Goal: Task Accomplishment & Management: Complete application form

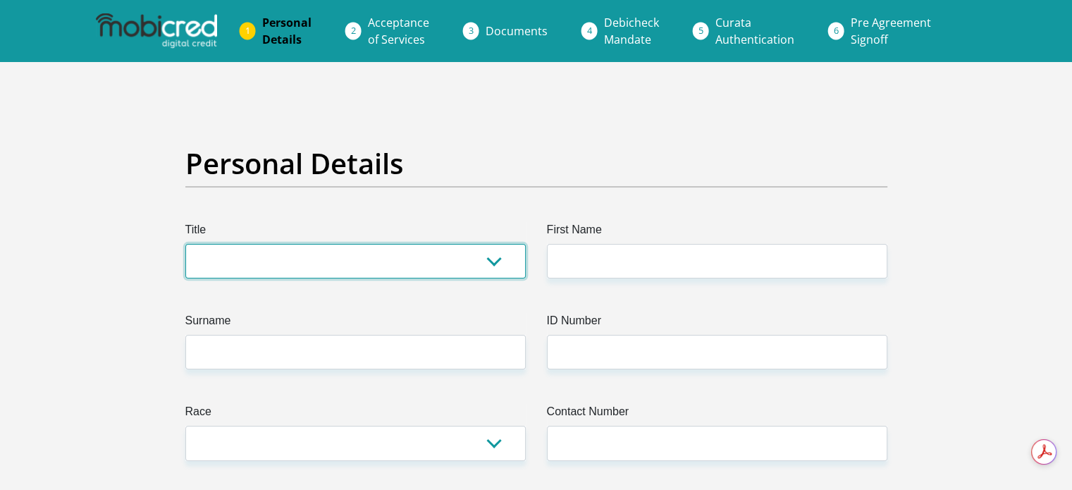
click at [225, 244] on select "Mr Ms Mrs Dr [PERSON_NAME]" at bounding box center [355, 261] width 340 height 35
select select "Mr"
click at [185, 244] on select "Mr Ms Mrs Dr [PERSON_NAME]" at bounding box center [355, 261] width 340 height 35
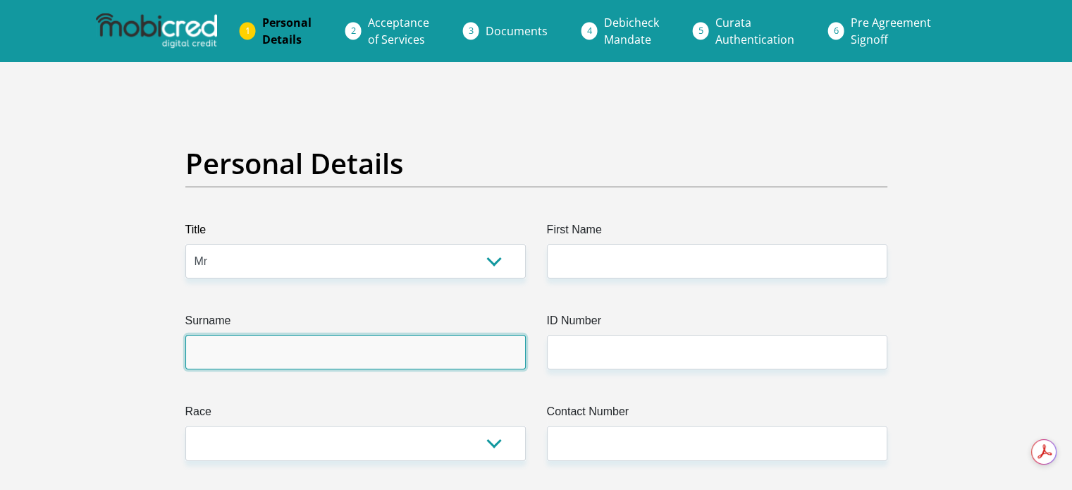
click at [225, 338] on input "Surname" at bounding box center [355, 352] width 340 height 35
click at [209, 352] on input "Surname" at bounding box center [355, 352] width 340 height 35
type input "Strydom"
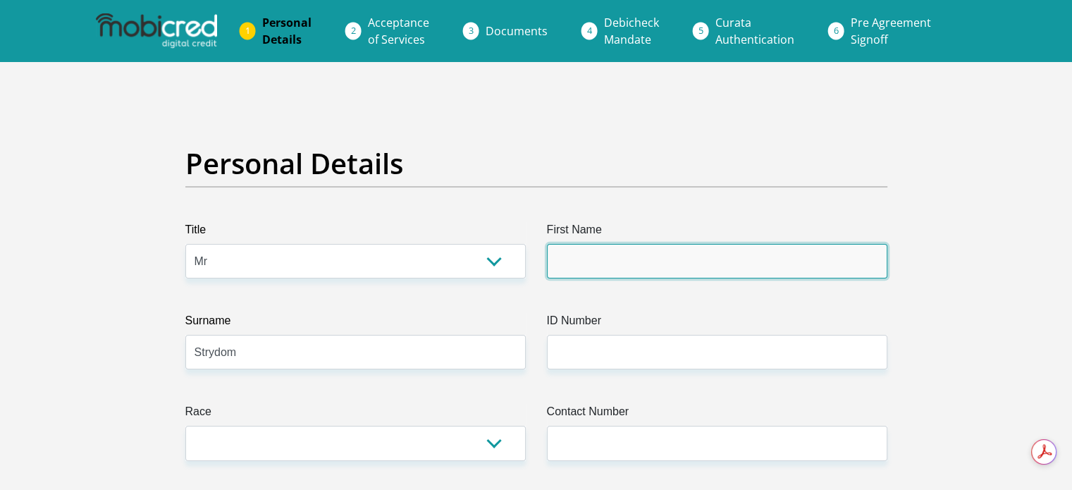
click at [576, 264] on input "First Name" at bounding box center [717, 261] width 340 height 35
type input "Coenraad"
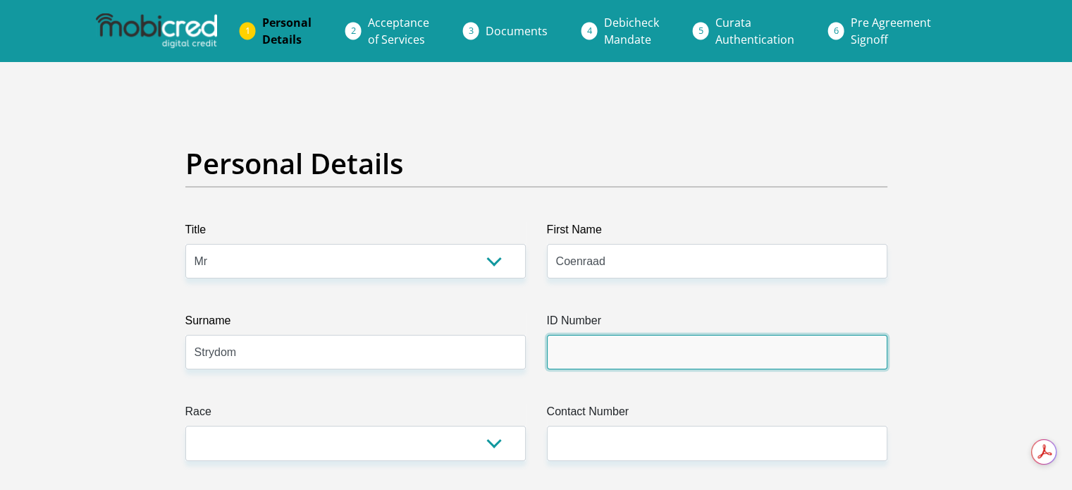
drag, startPoint x: 577, startPoint y: 352, endPoint x: 575, endPoint y: 344, distance: 8.7
click at [577, 352] on input "ID Number" at bounding box center [717, 352] width 340 height 35
type input "[CREDIT_CARD_NUMBER]"
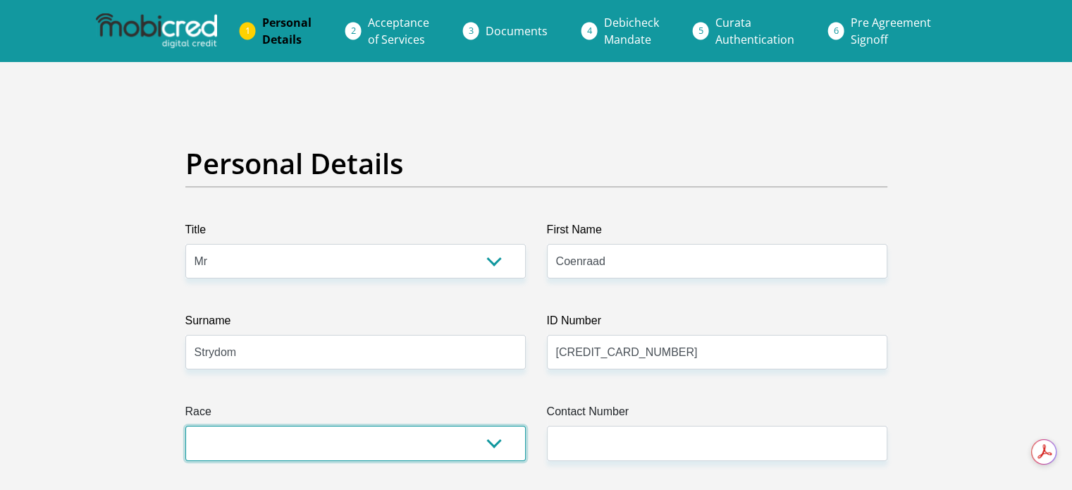
click at [253, 450] on select "Black Coloured Indian White Other" at bounding box center [355, 443] width 340 height 35
select select "4"
click at [185, 426] on select "Black Coloured Indian White Other" at bounding box center [355, 443] width 340 height 35
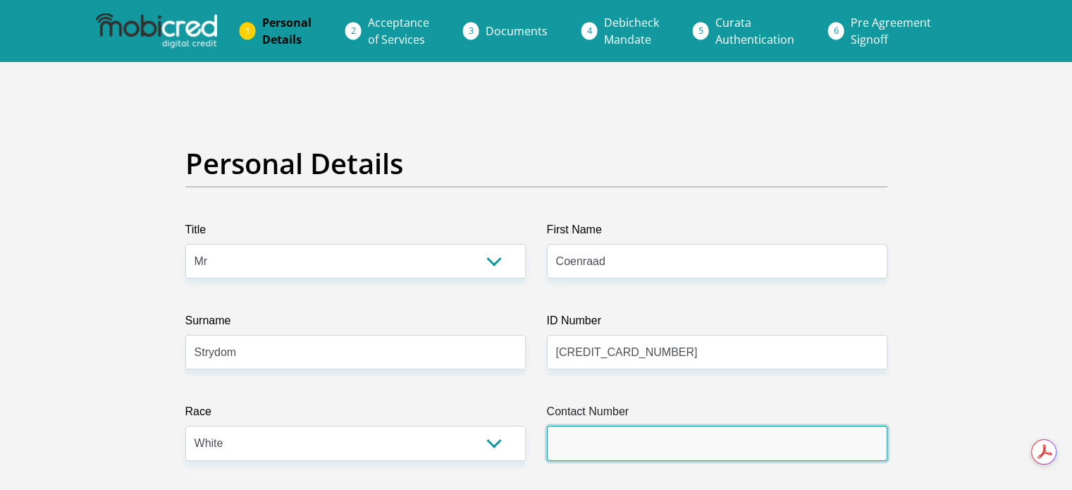
click at [564, 446] on input "Contact Number" at bounding box center [717, 443] width 340 height 35
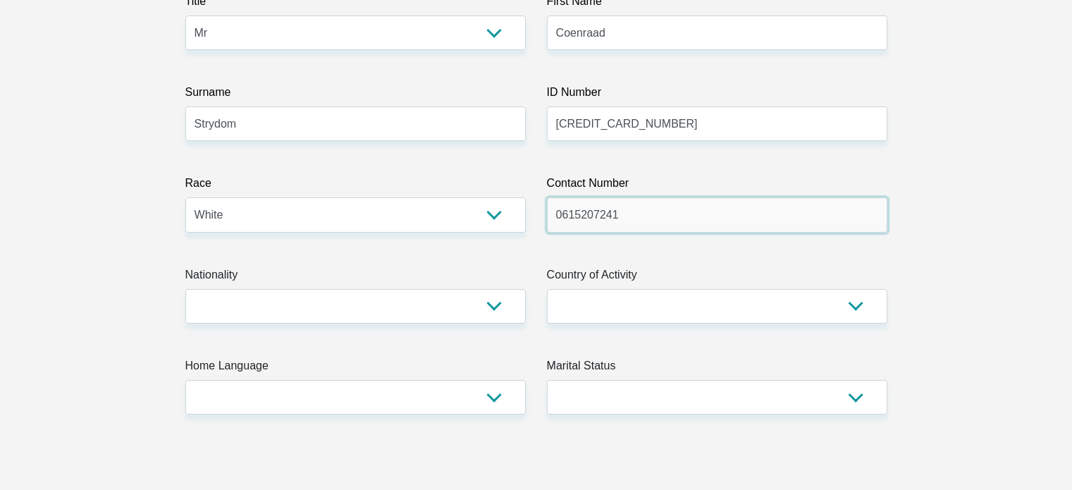
scroll to position [339, 0]
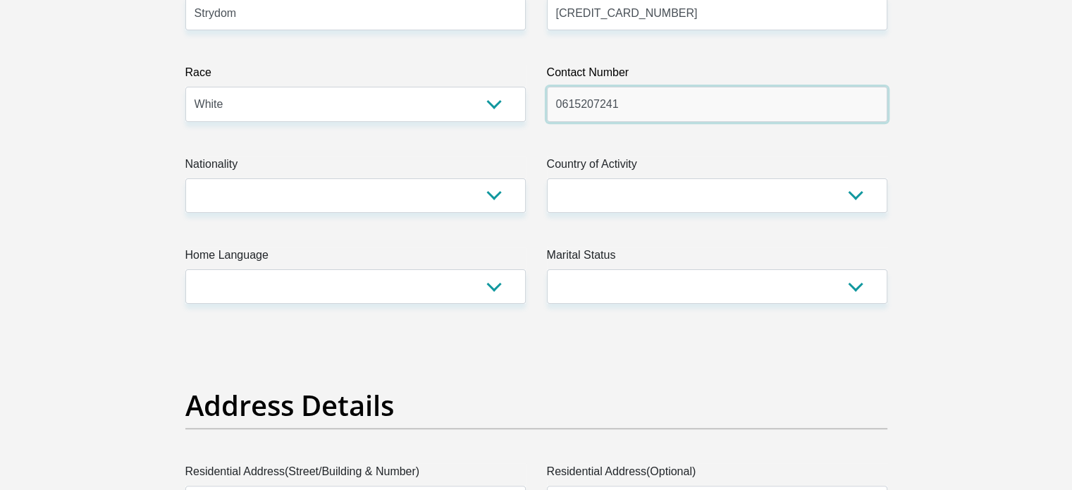
type input "0615207241"
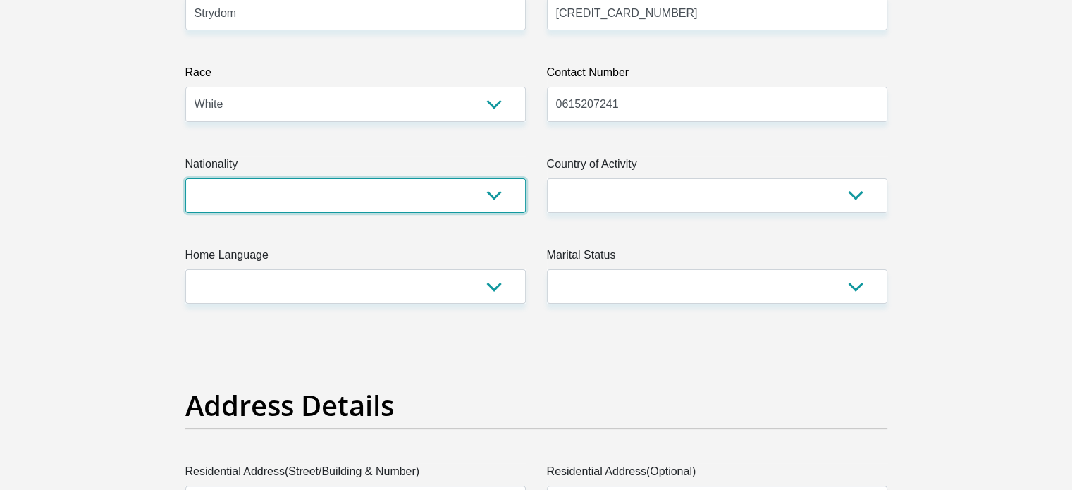
click at [500, 195] on select "[GEOGRAPHIC_DATA] [GEOGRAPHIC_DATA] [GEOGRAPHIC_DATA] [GEOGRAPHIC_DATA] [GEOGRA…" at bounding box center [355, 195] width 340 height 35
select select "ZAF"
click at [185, 178] on select "[GEOGRAPHIC_DATA] [GEOGRAPHIC_DATA] [GEOGRAPHIC_DATA] [GEOGRAPHIC_DATA] [GEOGRA…" at bounding box center [355, 195] width 340 height 35
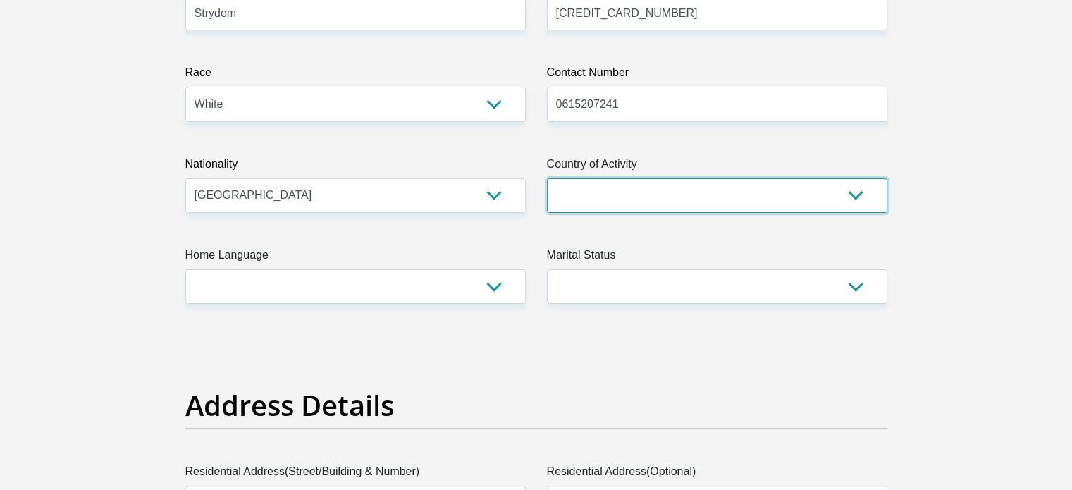
click at [581, 197] on select "[GEOGRAPHIC_DATA] [GEOGRAPHIC_DATA] [GEOGRAPHIC_DATA] [GEOGRAPHIC_DATA] [GEOGRA…" at bounding box center [717, 195] width 340 height 35
select select "ZAF"
click at [547, 178] on select "[GEOGRAPHIC_DATA] [GEOGRAPHIC_DATA] [GEOGRAPHIC_DATA] [GEOGRAPHIC_DATA] [GEOGRA…" at bounding box center [717, 195] width 340 height 35
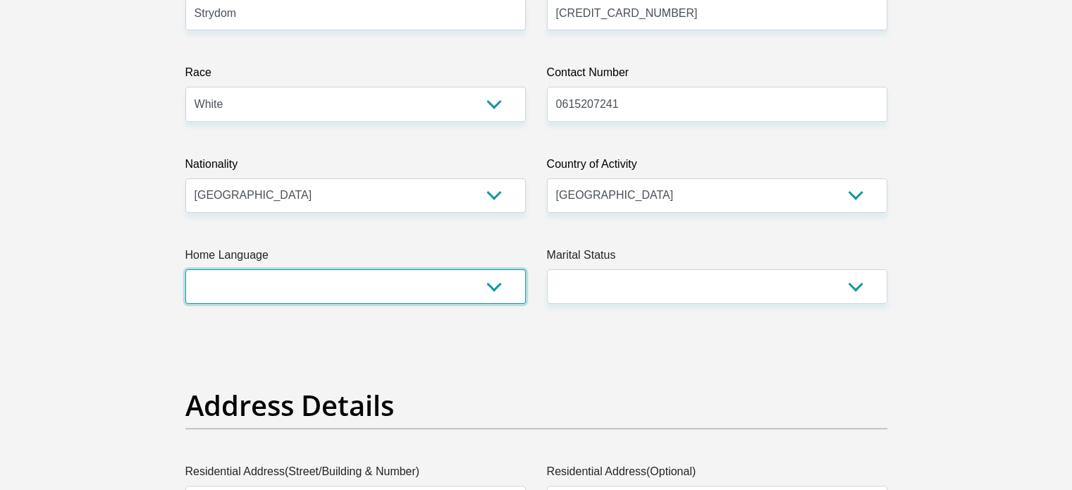
click at [488, 287] on select "Afrikaans English Sepedi South Ndebele Southern Sotho Swati Tsonga Tswana Venda…" at bounding box center [355, 286] width 340 height 35
select select "afr"
click at [185, 269] on select "Afrikaans English Sepedi South Ndebele Southern Sotho Swati Tsonga Tswana Venda…" at bounding box center [355, 286] width 340 height 35
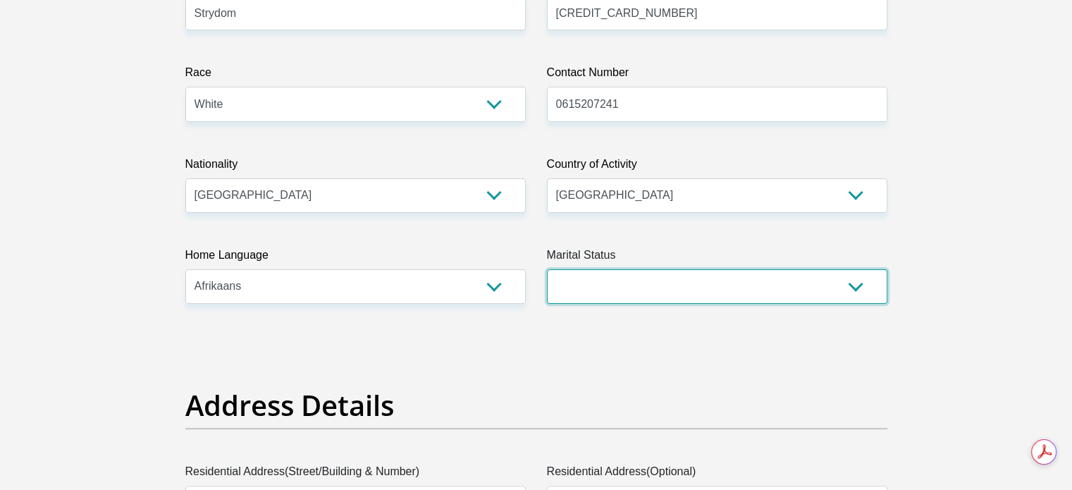
click at [693, 289] on select "Married ANC Single Divorced Widowed Married COP or Customary Law" at bounding box center [717, 286] width 340 height 35
select select "5"
click at [547, 269] on select "Married ANC Single Divorced Widowed Married COP or Customary Law" at bounding box center [717, 286] width 340 height 35
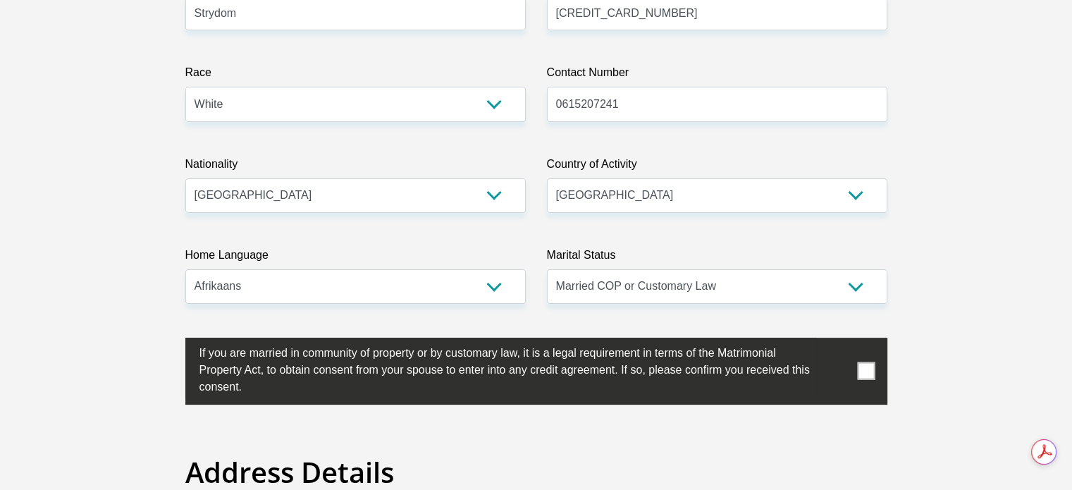
click at [870, 371] on span at bounding box center [866, 371] width 18 height 18
click at [171, 341] on input "checkbox" at bounding box center [171, 341] width 0 height 0
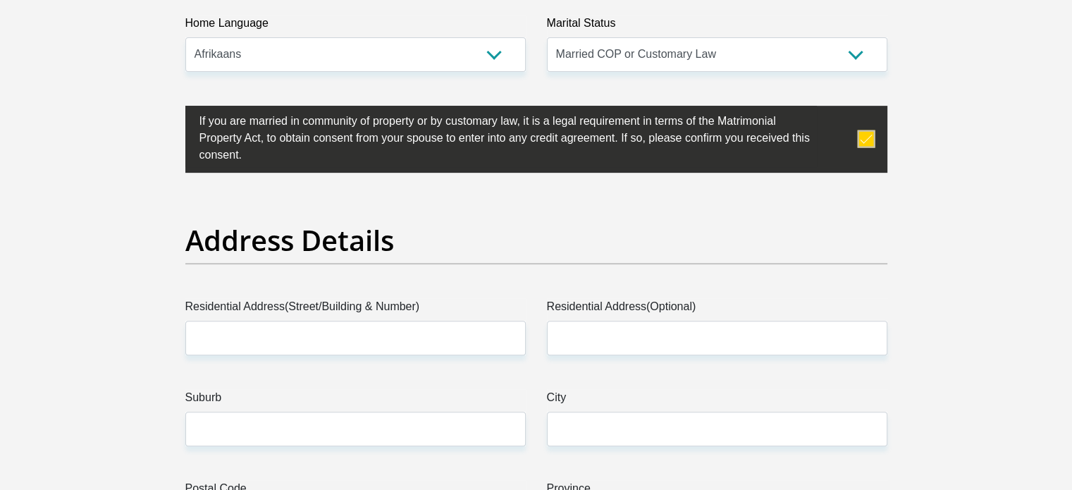
scroll to position [769, 0]
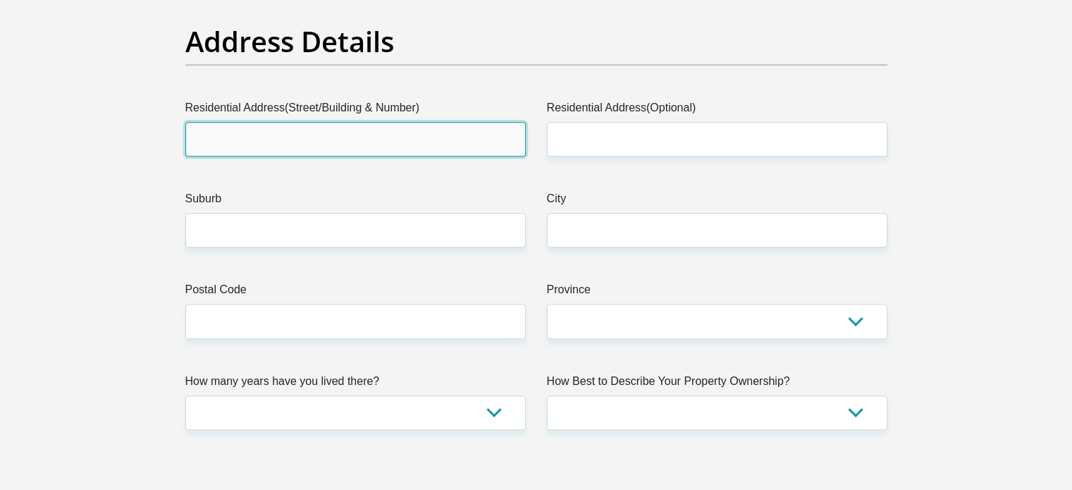
click at [266, 145] on input "Residential Address(Street/Building & Number)" at bounding box center [355, 139] width 340 height 35
type input "[GEOGRAPHIC_DATA]"
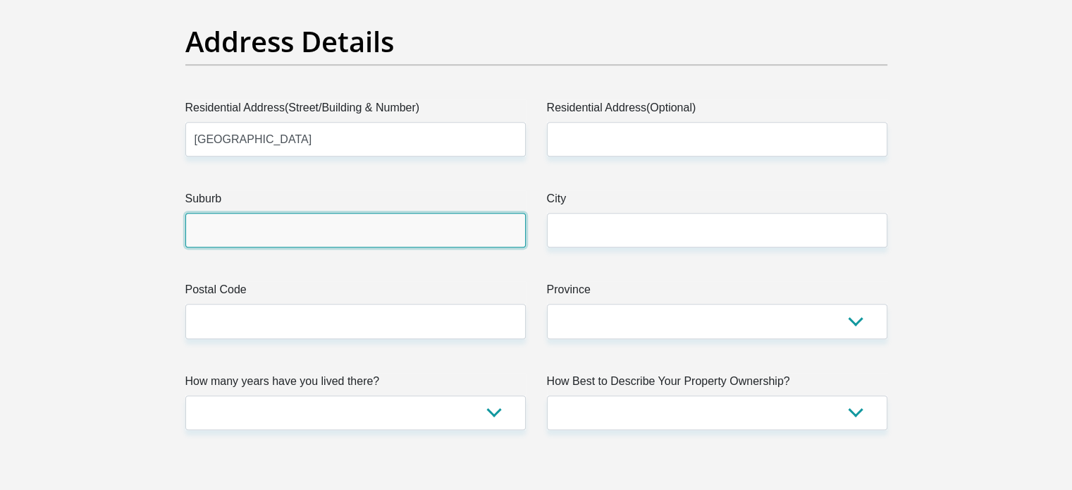
type input "[GEOGRAPHIC_DATA]"
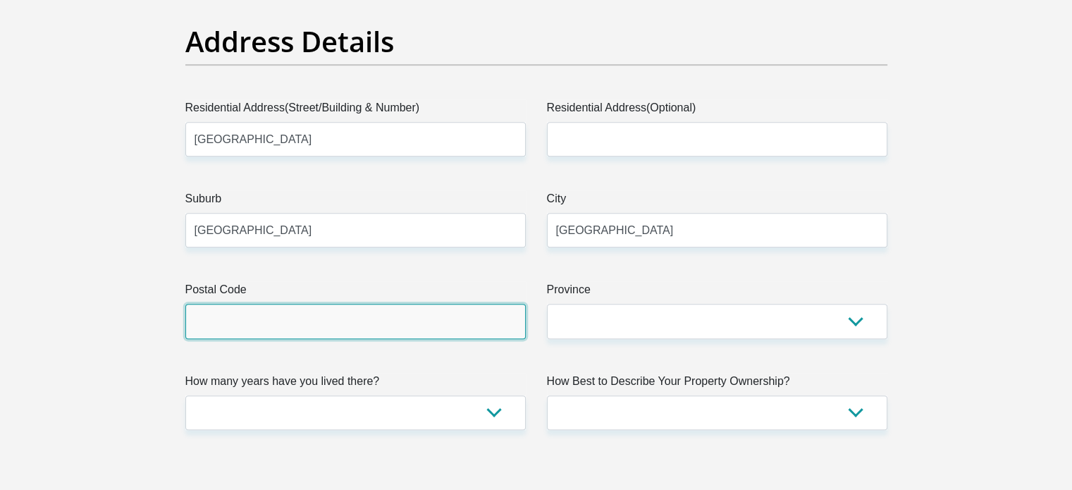
type input "1619"
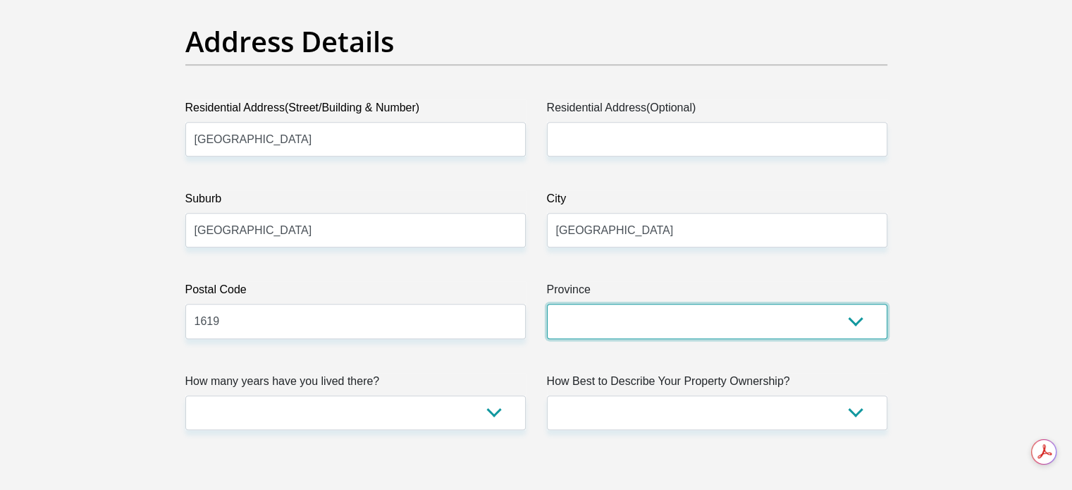
scroll to position [0, 0]
click at [600, 326] on select "Eastern Cape Free State [GEOGRAPHIC_DATA] [GEOGRAPHIC_DATA][DATE] [GEOGRAPHIC_D…" at bounding box center [717, 321] width 340 height 35
select select "Gauteng"
click at [547, 304] on select "Eastern Cape Free State [GEOGRAPHIC_DATA] [GEOGRAPHIC_DATA][DATE] [GEOGRAPHIC_D…" at bounding box center [717, 321] width 340 height 35
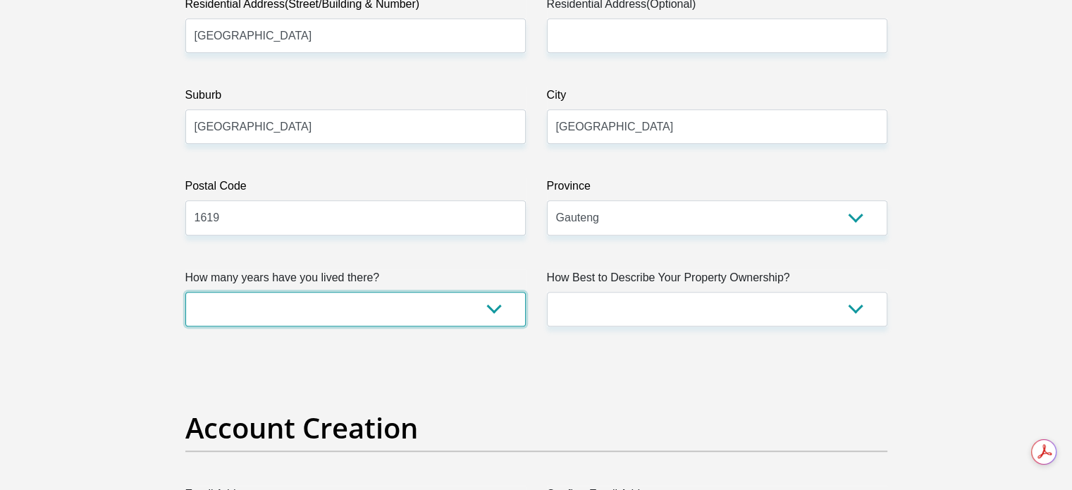
click at [416, 304] on select "less than 1 year 1-3 years 3-5 years 5+ years" at bounding box center [355, 309] width 340 height 35
select select "4"
click at [185, 292] on select "less than 1 year 1-3 years 3-5 years 5+ years" at bounding box center [355, 309] width 340 height 35
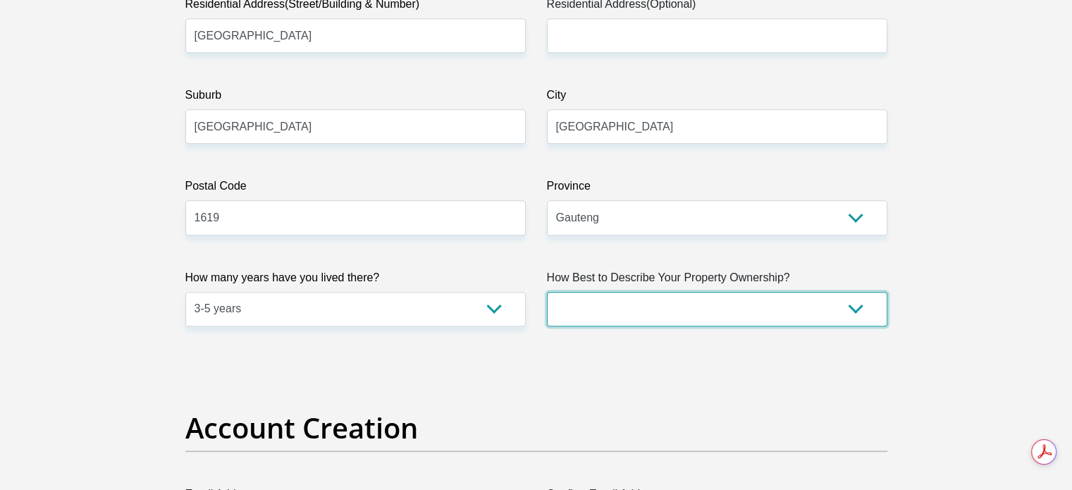
click at [855, 307] on select "Owned Rented Family Owned Company Dwelling" at bounding box center [717, 309] width 340 height 35
select select "parents"
click at [547, 292] on select "Owned Rented Family Owned Company Dwelling" at bounding box center [717, 309] width 340 height 35
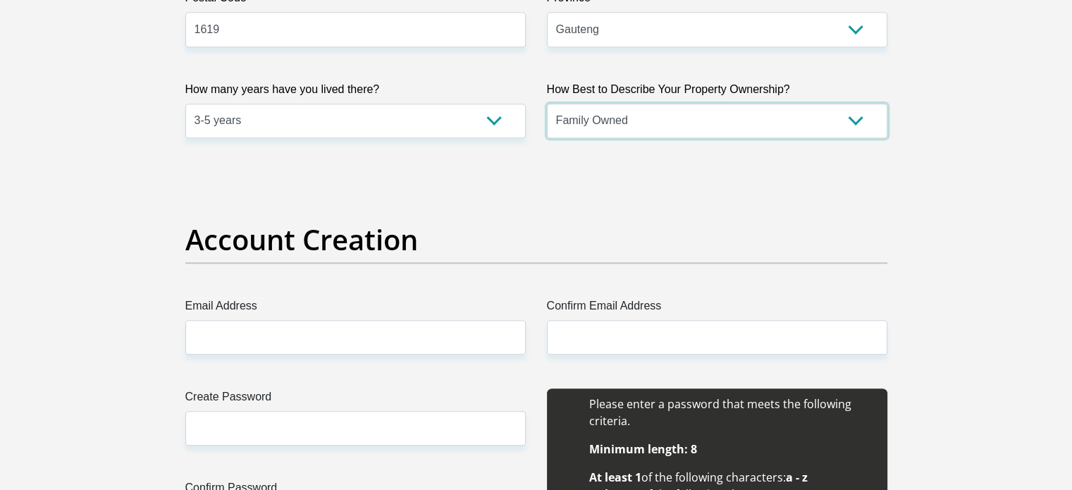
scroll to position [1217, 0]
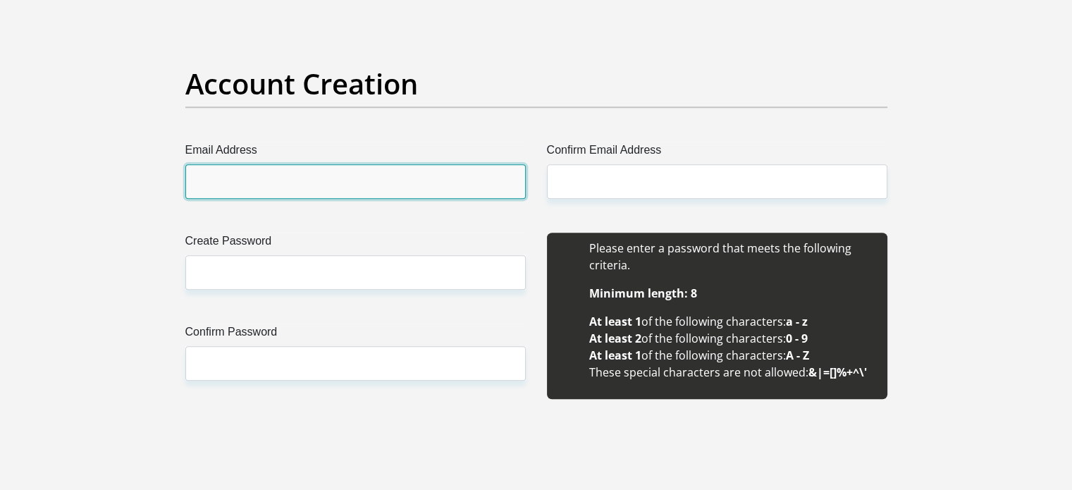
click at [287, 193] on input "Email Address" at bounding box center [355, 181] width 340 height 35
type input "[EMAIL_ADDRESS][PERSON_NAME][DOMAIN_NAME]"
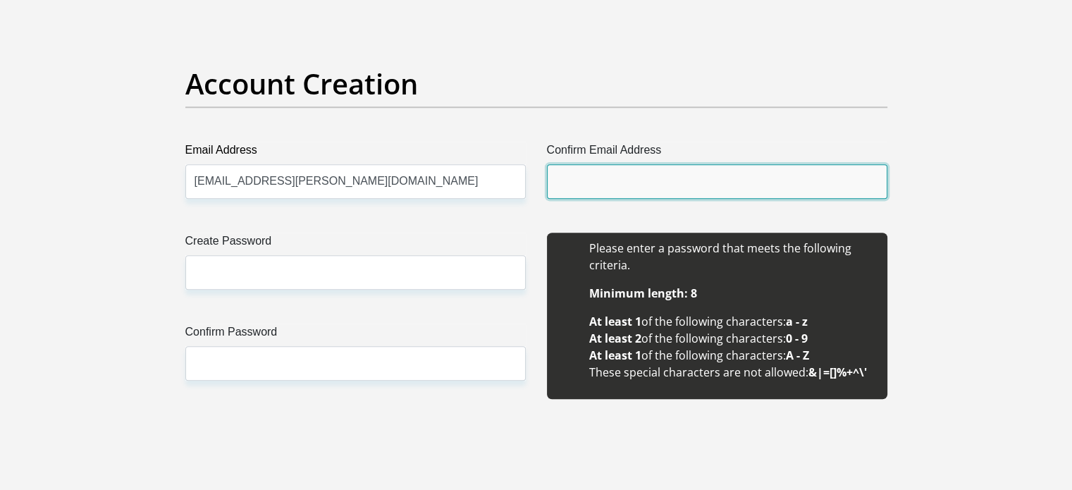
click at [560, 171] on input "Confirm Email Address" at bounding box center [717, 181] width 340 height 35
type input "[EMAIL_ADDRESS][PERSON_NAME][DOMAIN_NAME]"
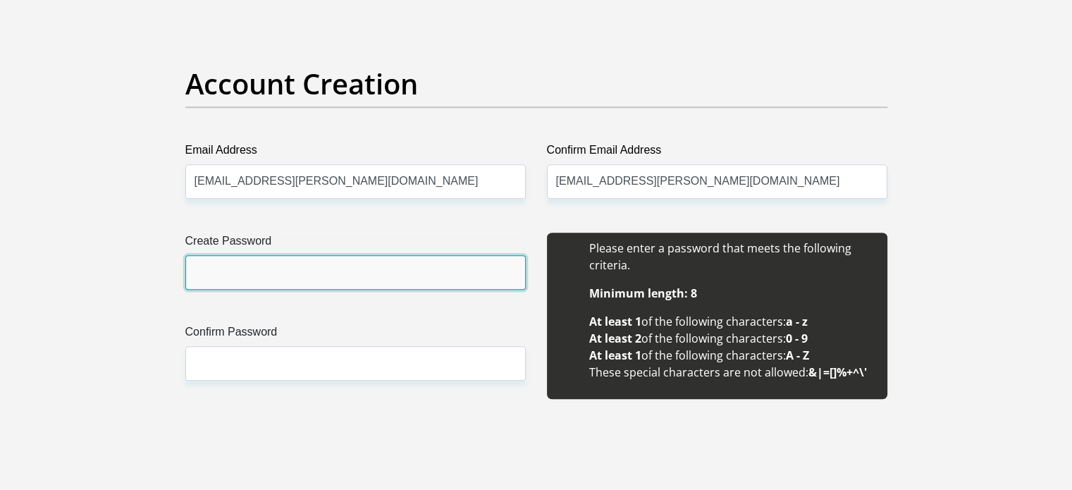
click at [222, 262] on input "Create Password" at bounding box center [355, 272] width 340 height 35
type input "[PERSON_NAME]-1964"
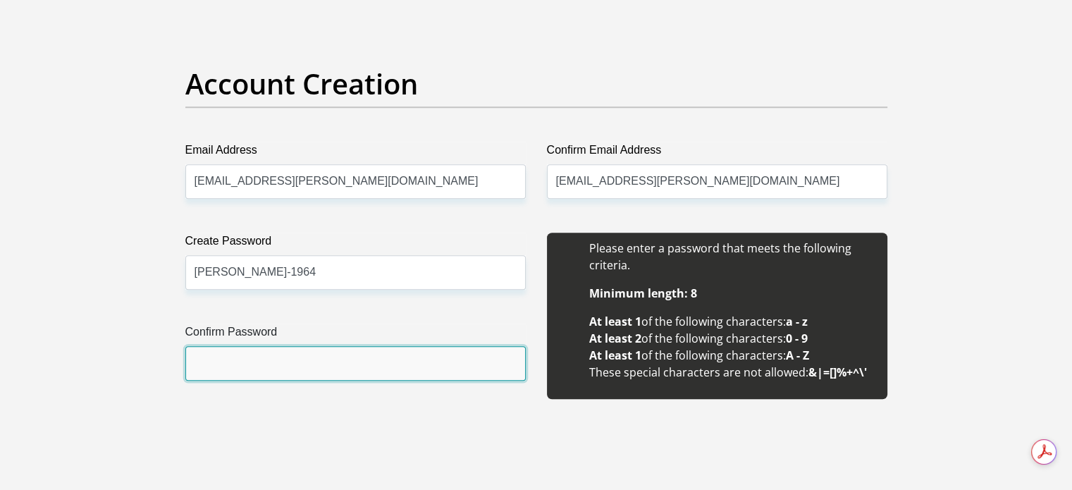
scroll to position [0, 0]
click at [214, 363] on input "Confirm Password" at bounding box center [355, 363] width 340 height 35
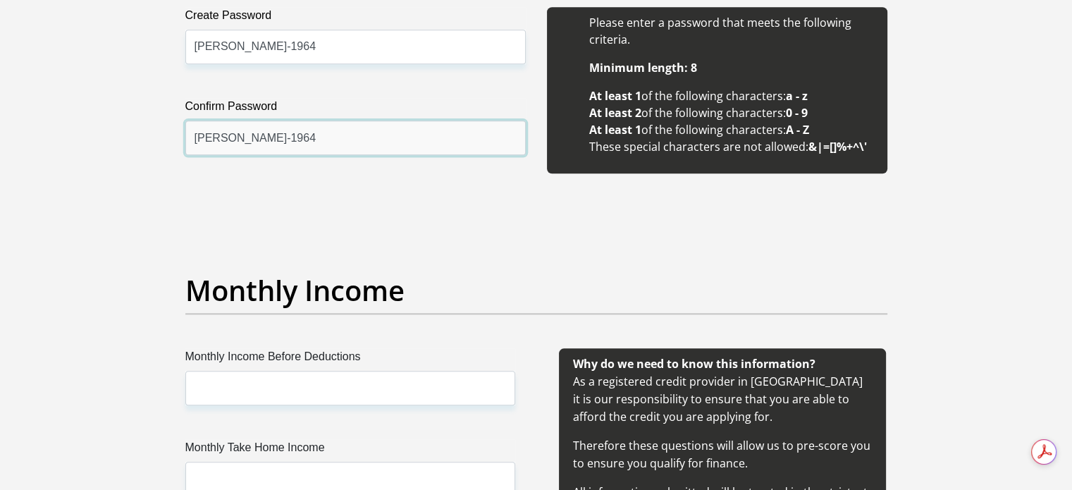
scroll to position [1743, 0]
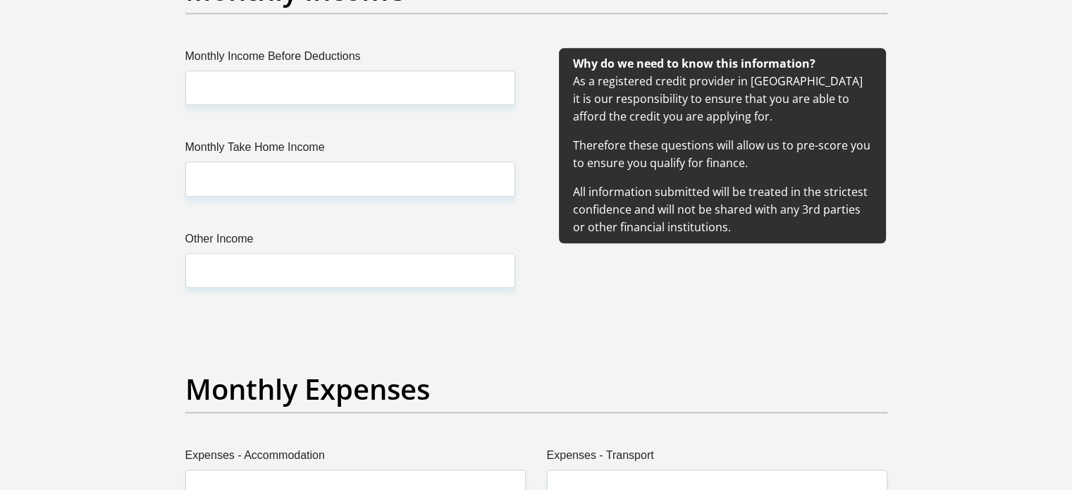
type input "[PERSON_NAME]-1964"
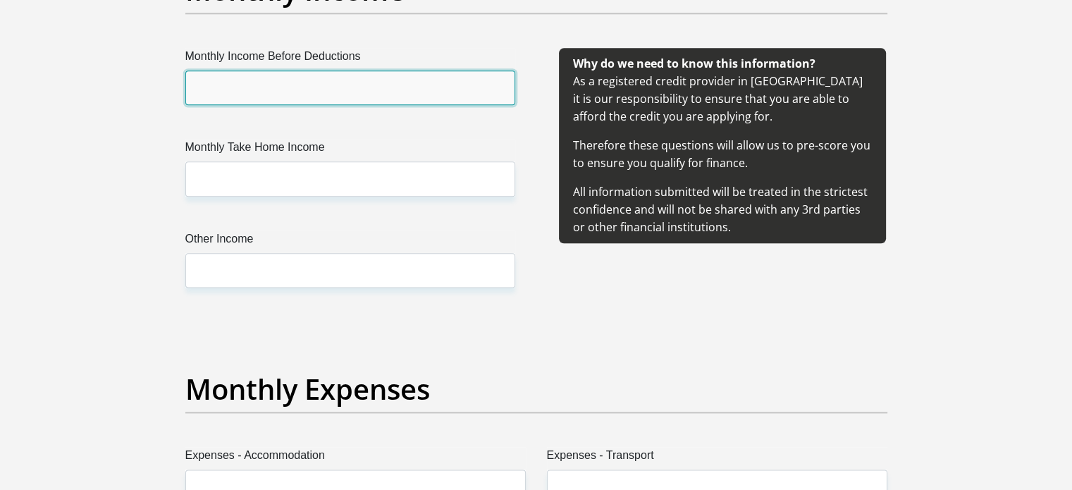
click at [223, 94] on input "Monthly Income Before Deductions" at bounding box center [350, 87] width 330 height 35
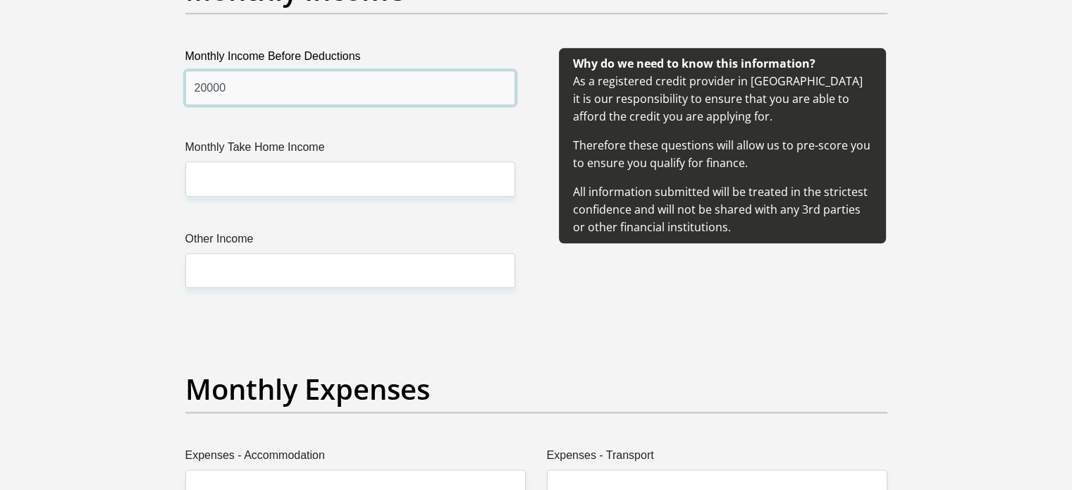
type input "20000"
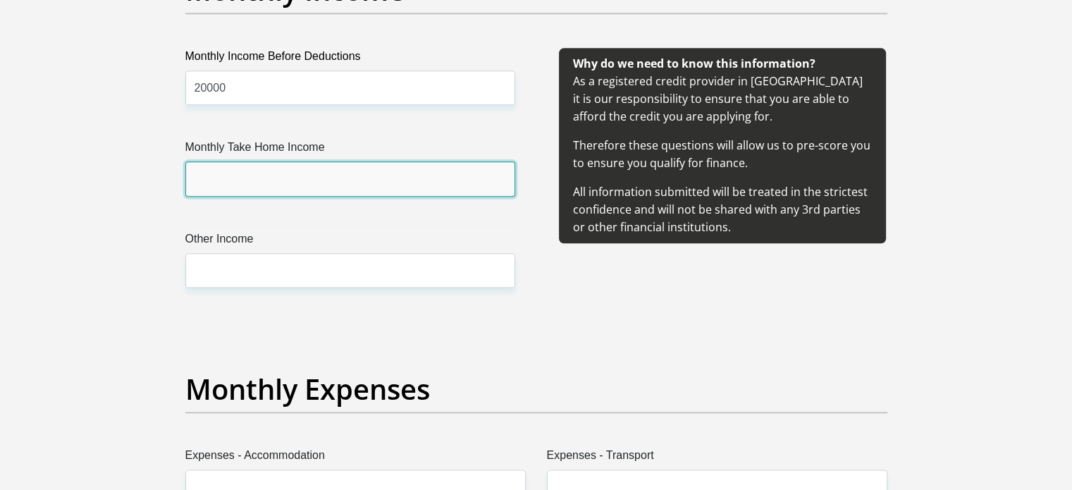
click at [204, 177] on input "Monthly Take Home Income" at bounding box center [350, 178] width 330 height 35
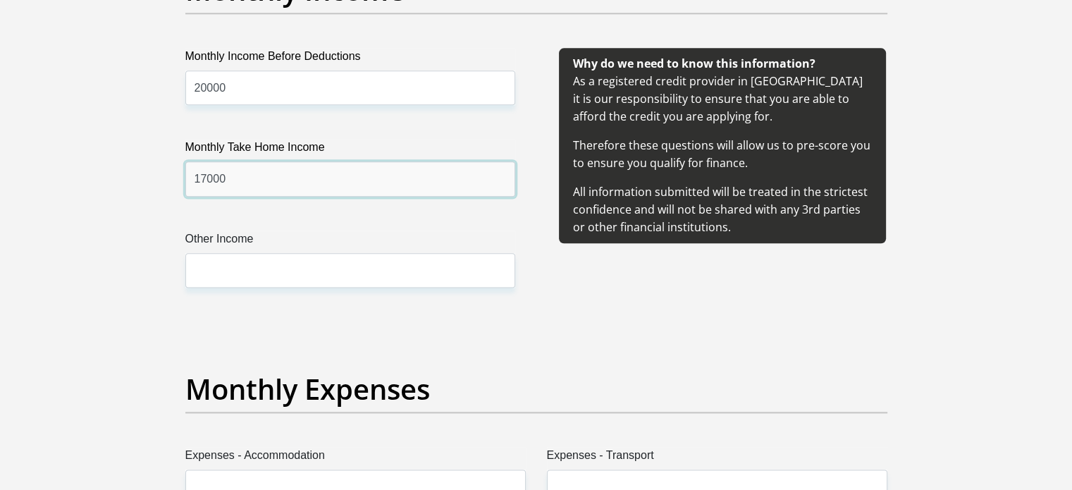
type input "17000"
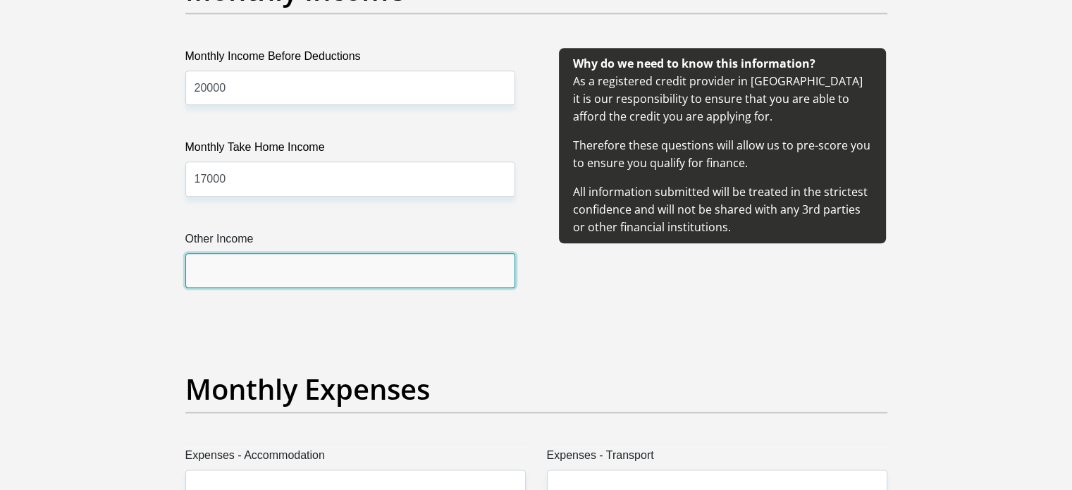
click at [211, 266] on input "Other Income" at bounding box center [350, 270] width 330 height 35
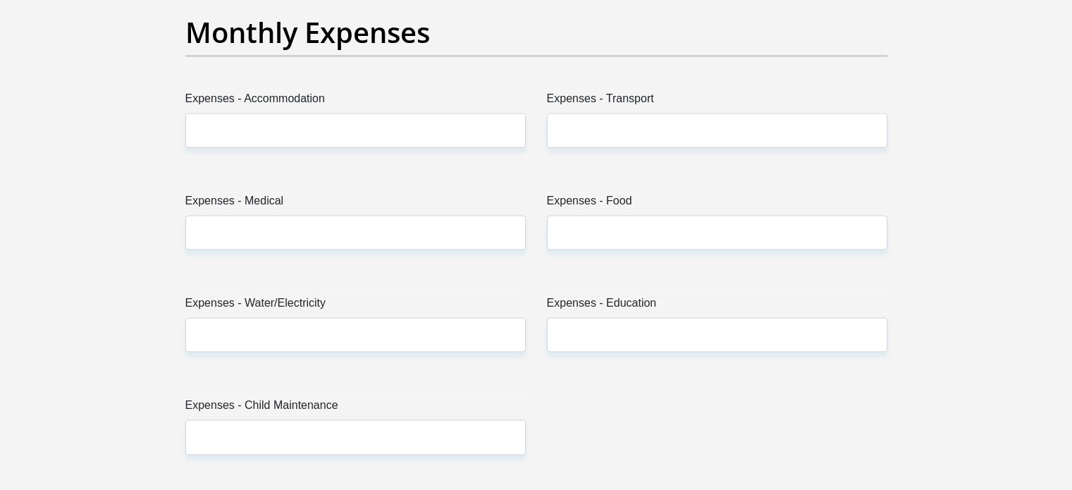
scroll to position [2124, 0]
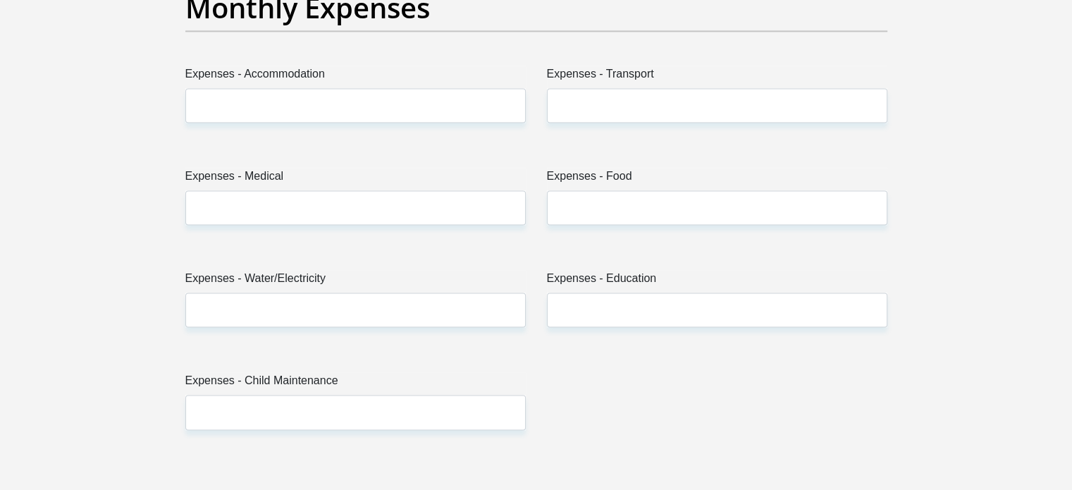
type input "2200"
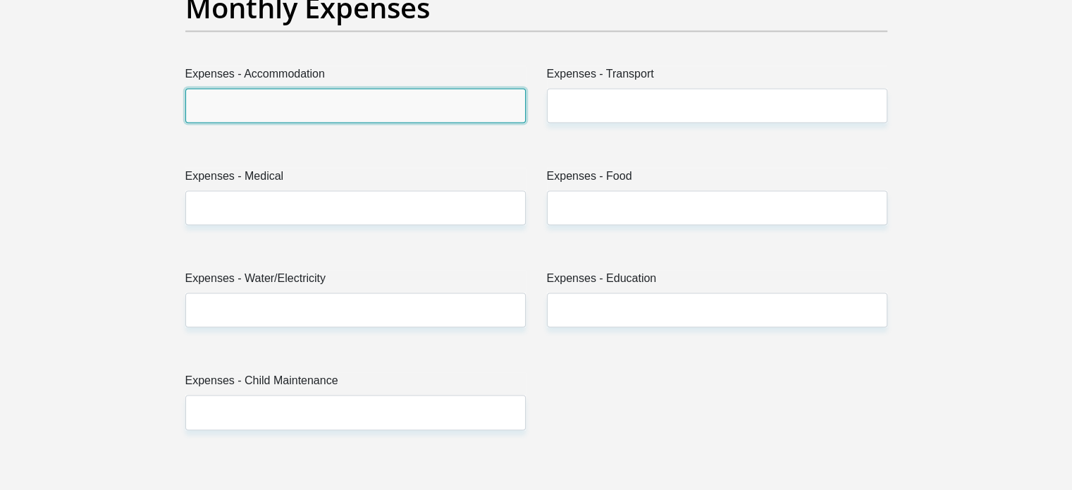
click at [276, 101] on input "Expenses - Accommodation" at bounding box center [355, 105] width 340 height 35
type input "0"
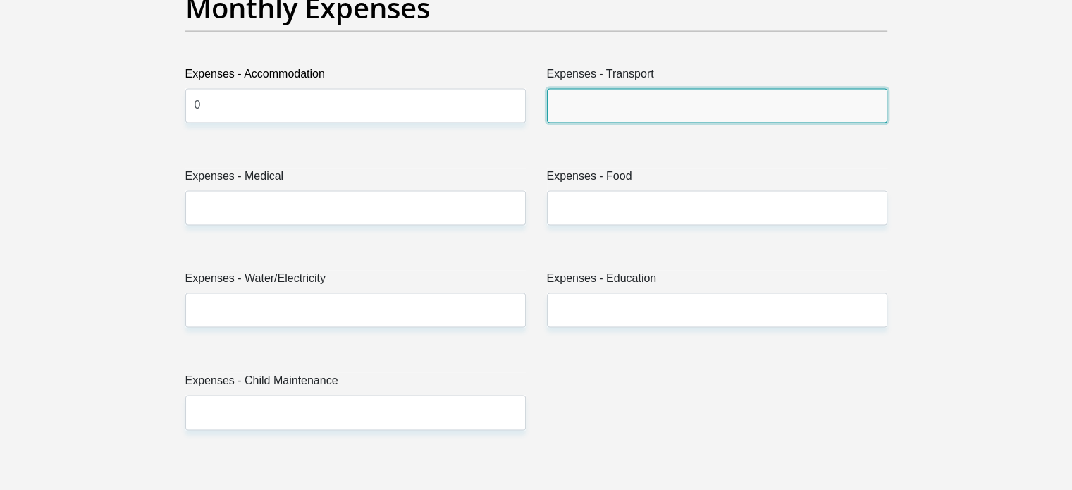
click at [567, 110] on input "Expenses - Transport" at bounding box center [717, 105] width 340 height 35
type input "600"
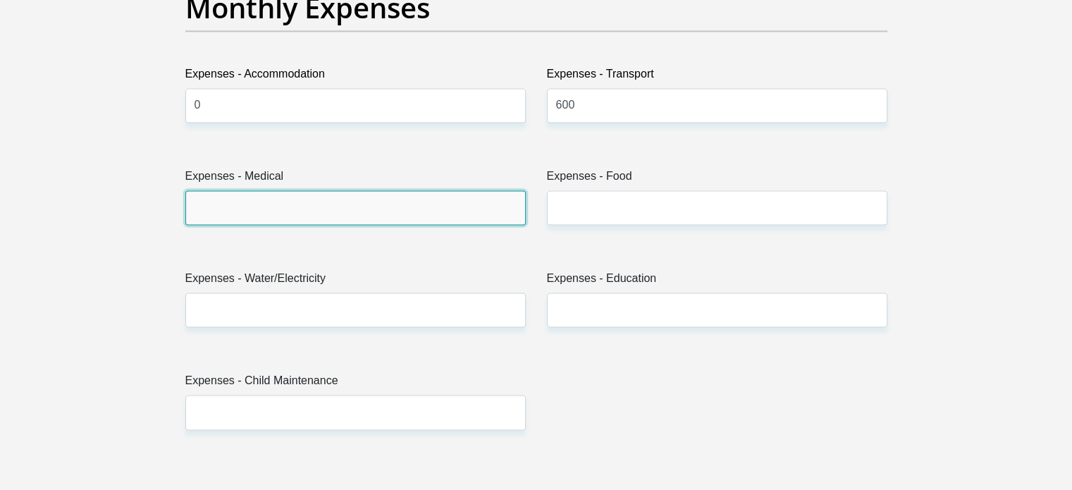
click at [247, 204] on input "Expenses - Medical" at bounding box center [355, 207] width 340 height 35
type input "0"
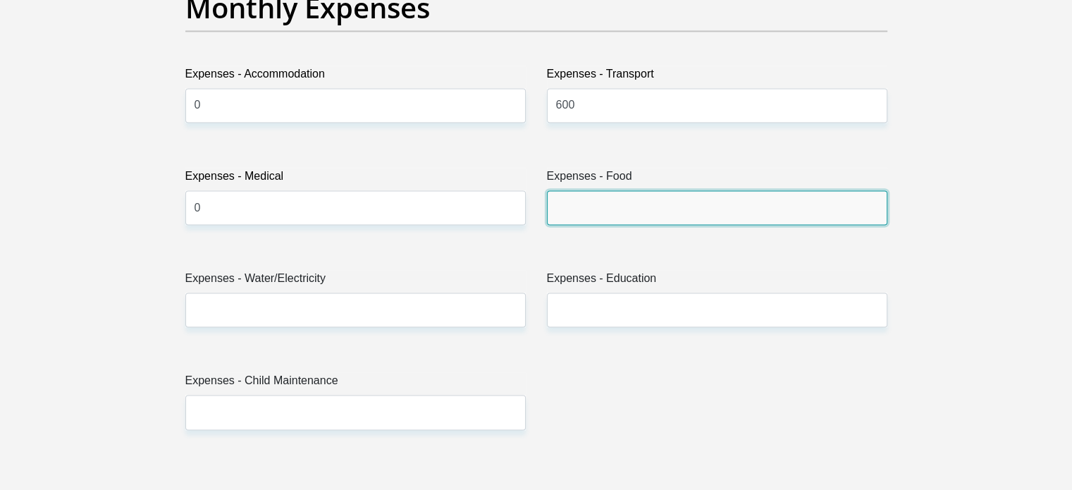
click at [571, 213] on input "Expenses - Food" at bounding box center [717, 207] width 340 height 35
type input "1500"
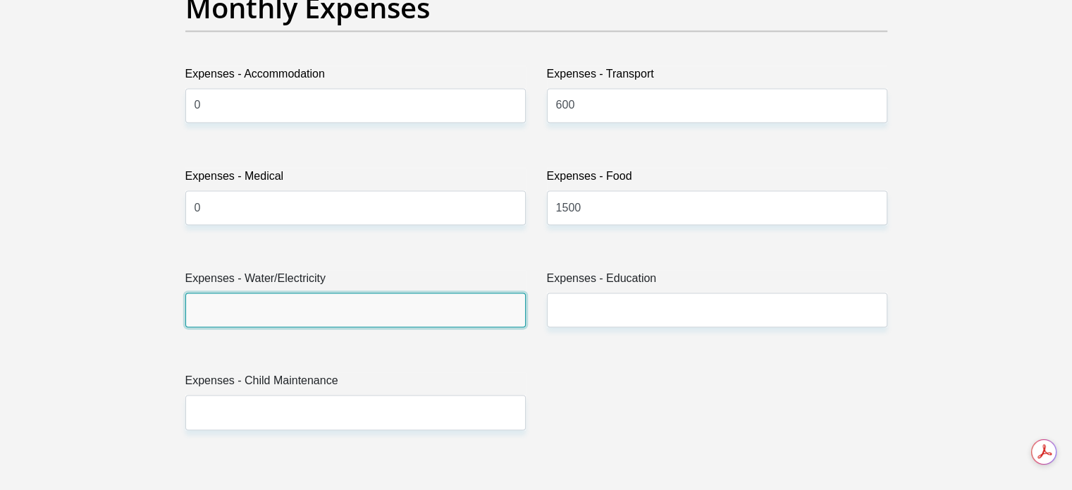
click at [246, 310] on input "Expenses - Water/Electricity" at bounding box center [355, 309] width 340 height 35
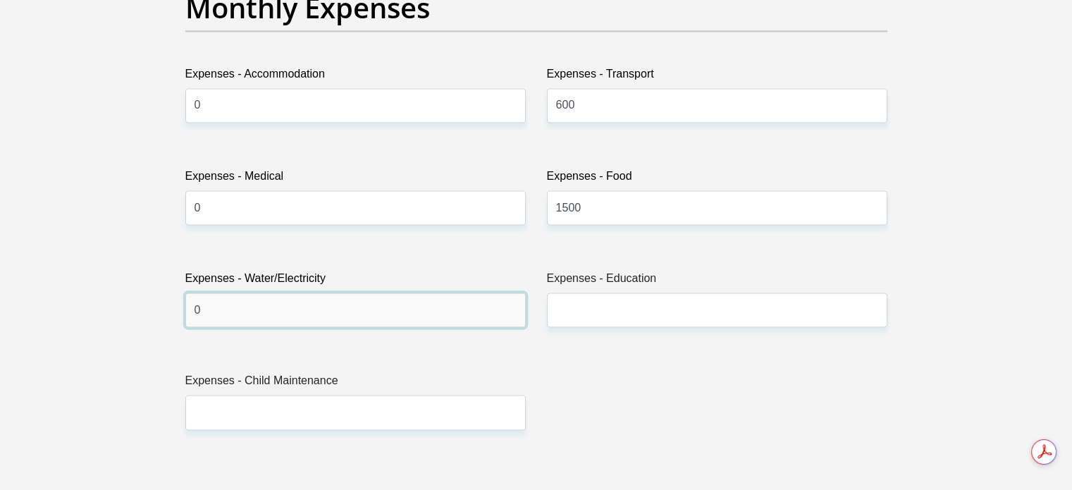
type input "0"
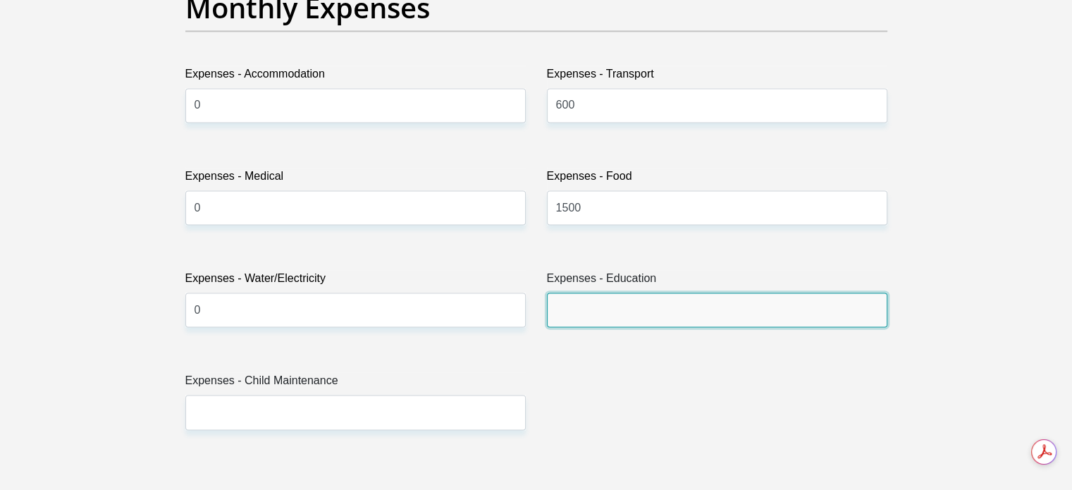
click at [559, 302] on input "Expenses - Education" at bounding box center [717, 309] width 340 height 35
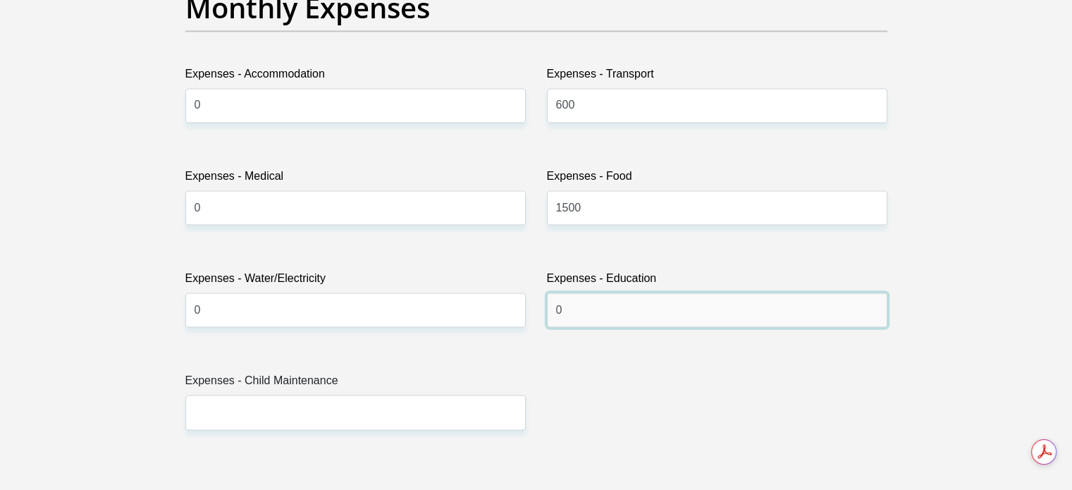
type input "0"
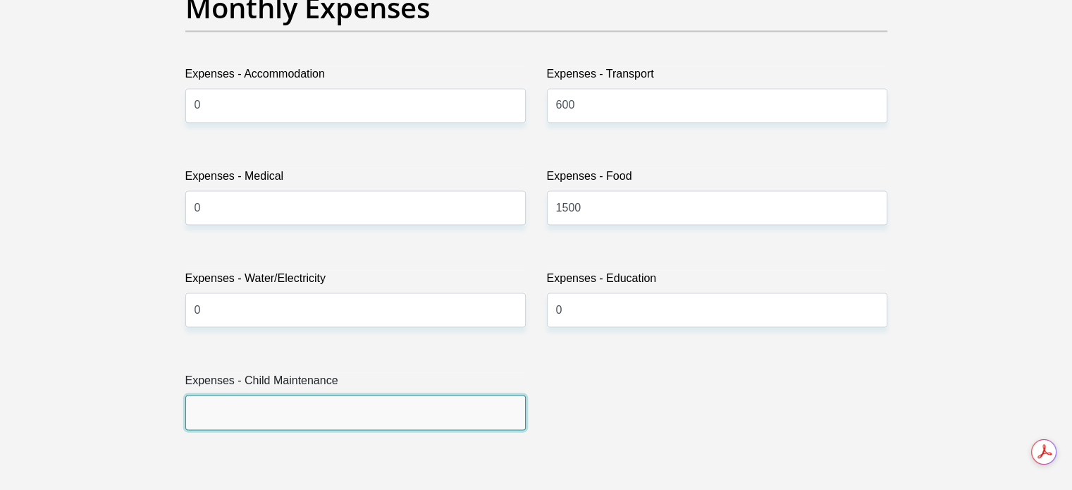
click at [209, 410] on input "Expenses - Child Maintenance" at bounding box center [355, 412] width 340 height 35
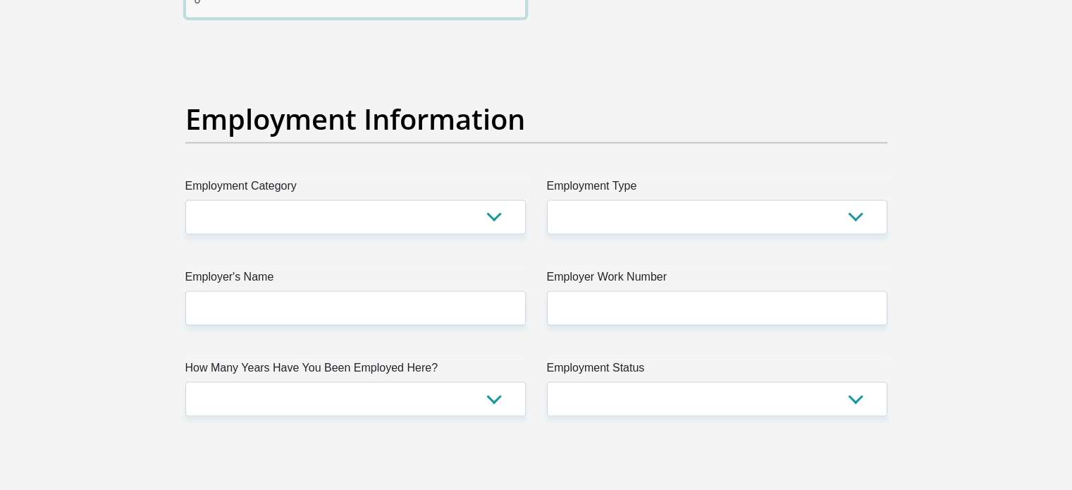
scroll to position [2617, 0]
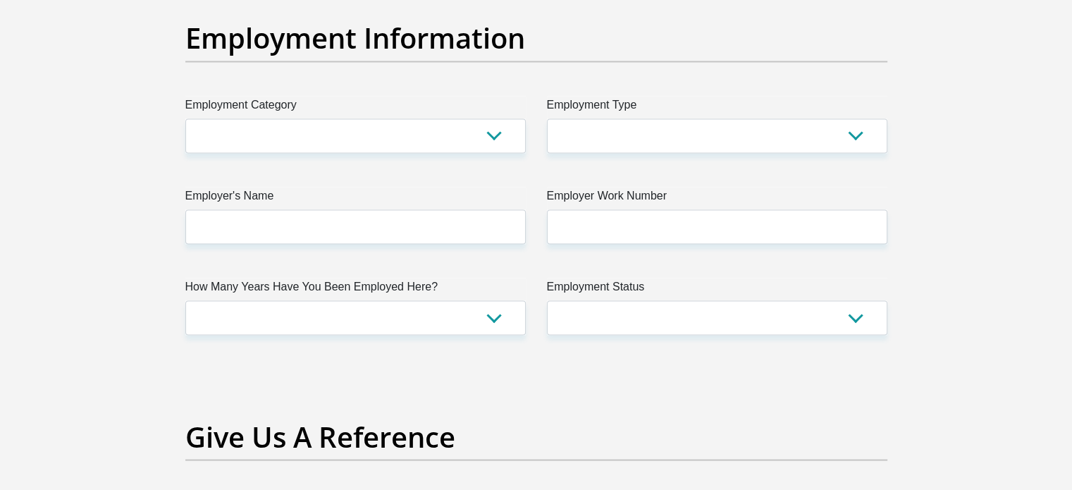
type input "0"
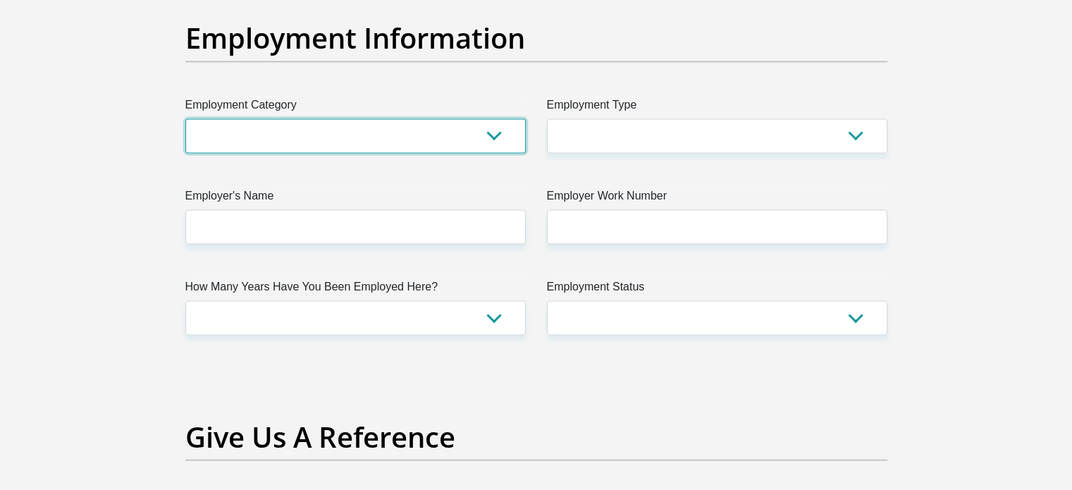
click at [489, 132] on select "AGRICULTURE ALCOHOL & TOBACCO CONSTRUCTION MATERIALS METALLURGY EQUIPMENT FOR R…" at bounding box center [355, 135] width 340 height 35
click at [494, 132] on select "AGRICULTURE ALCOHOL & TOBACCO CONSTRUCTION MATERIALS METALLURGY EQUIPMENT FOR R…" at bounding box center [355, 135] width 340 height 35
click at [498, 142] on select "AGRICULTURE ALCOHOL & TOBACCO CONSTRUCTION MATERIALS METALLURGY EQUIPMENT FOR R…" at bounding box center [355, 135] width 340 height 35
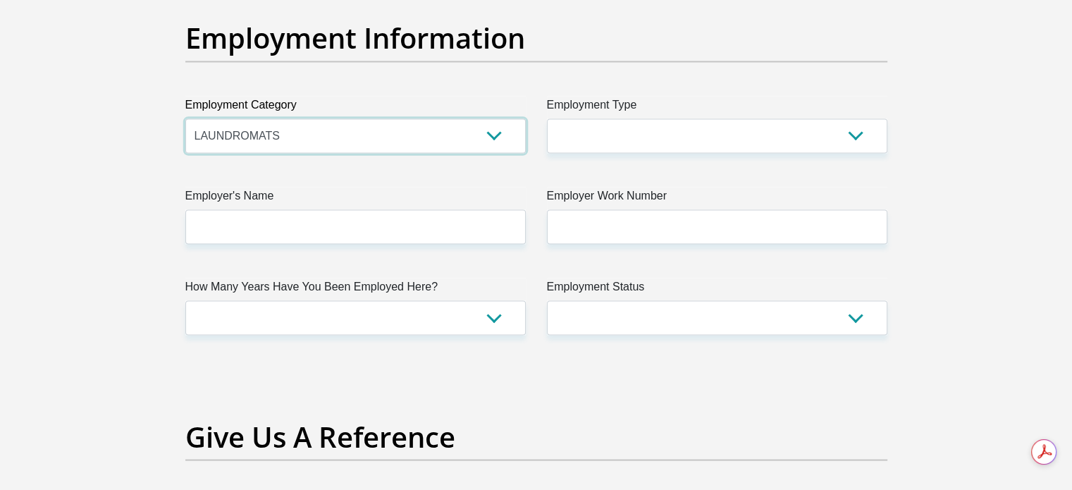
select select "67"
click at [185, 118] on select "AGRICULTURE ALCOHOL & TOBACCO CONSTRUCTION MATERIALS METALLURGY EQUIPMENT FOR R…" at bounding box center [355, 135] width 340 height 35
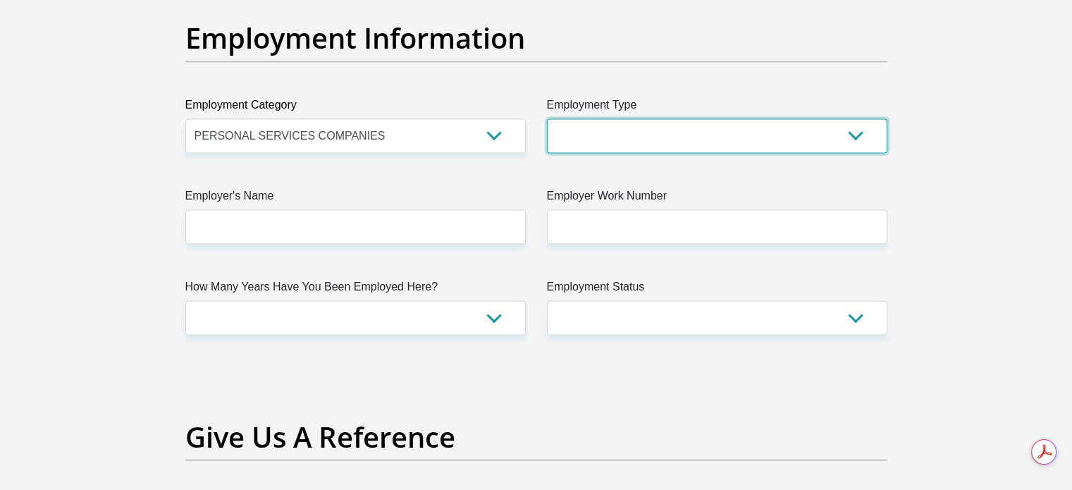
click at [852, 131] on select "College/Lecturer Craft Seller Creative Driver Executive Farmer Forces - Non Com…" at bounding box center [717, 135] width 340 height 35
select select "College/Lecturer"
click at [547, 118] on select "College/Lecturer Craft Seller Creative Driver Executive Farmer Forces - Non Com…" at bounding box center [717, 135] width 340 height 35
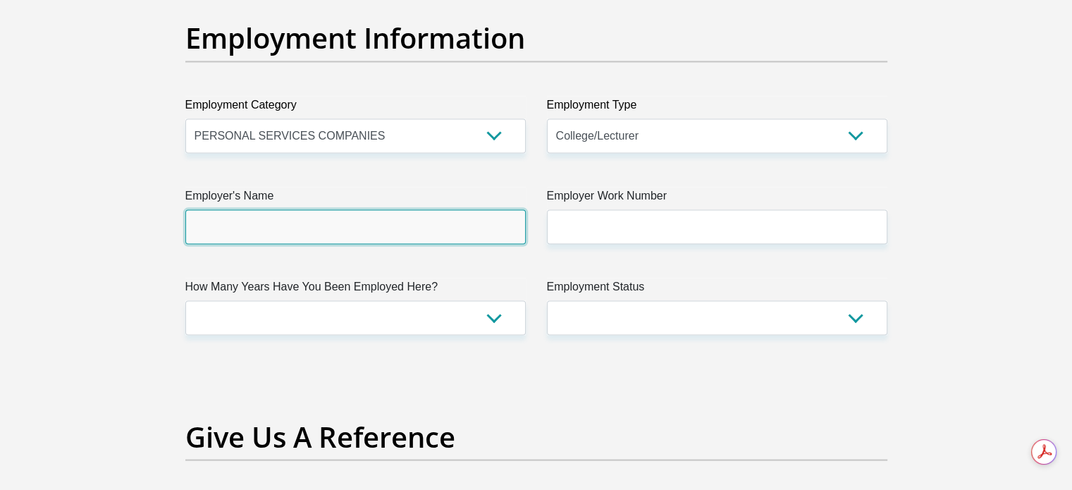
click at [329, 227] on input "Employer's Name" at bounding box center [355, 226] width 340 height 35
type input "smitandbooysenattorneysinc"
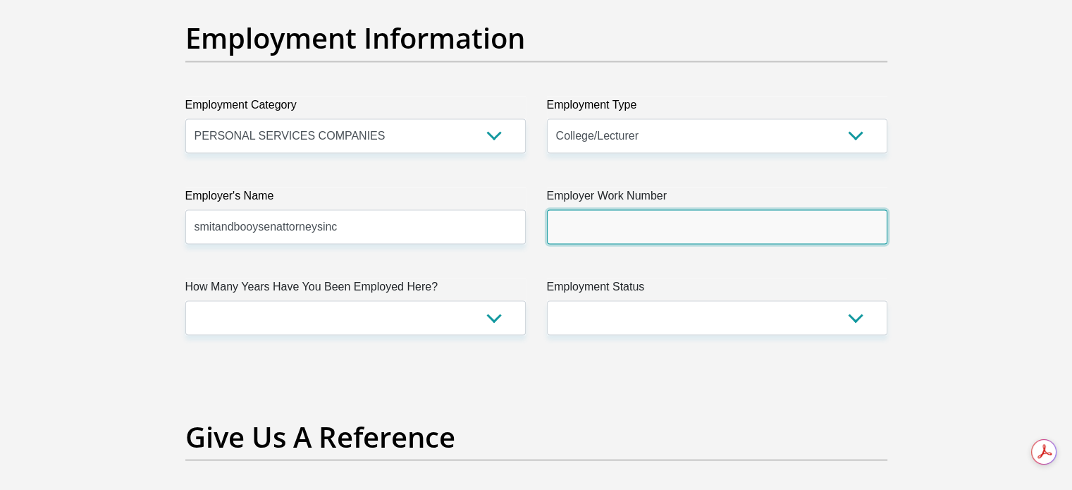
click at [590, 222] on input "Employer Work Number" at bounding box center [717, 226] width 340 height 35
type input "0101091163"
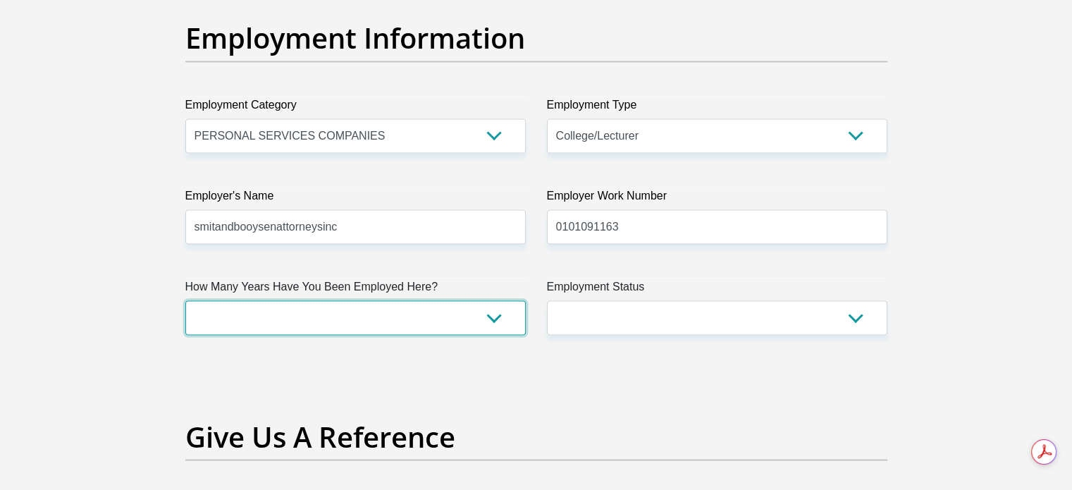
click at [347, 315] on select "less than 1 year 1-3 years 3-5 years 5+ years" at bounding box center [355, 317] width 340 height 35
select select "24"
click at [185, 300] on select "less than 1 year 1-3 years 3-5 years 5+ years" at bounding box center [355, 317] width 340 height 35
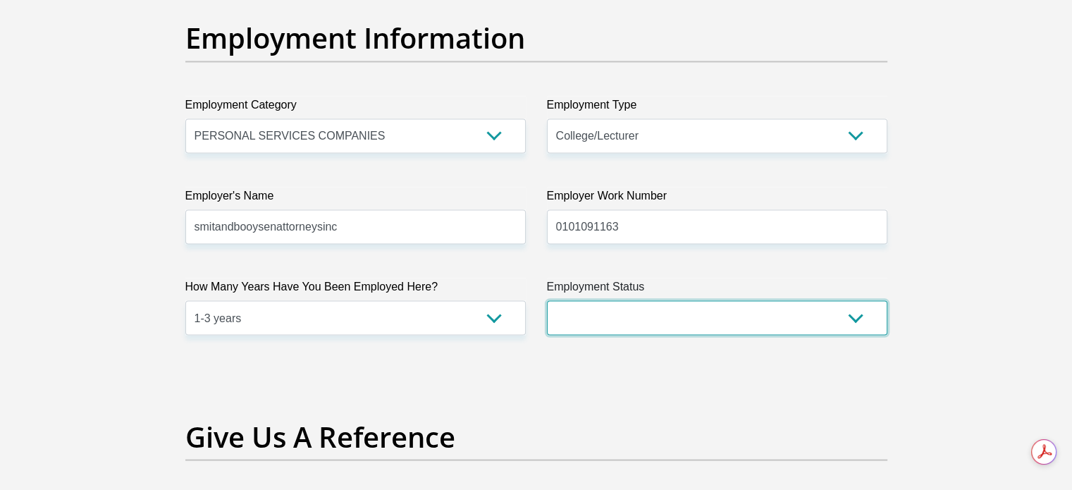
click at [680, 316] on select "Permanent/Full-time Part-time/Casual [DEMOGRAPHIC_DATA] Worker Self-Employed Ho…" at bounding box center [717, 317] width 340 height 35
select select "1"
click at [547, 300] on select "Permanent/Full-time Part-time/Casual [DEMOGRAPHIC_DATA] Worker Self-Employed Ho…" at bounding box center [717, 317] width 340 height 35
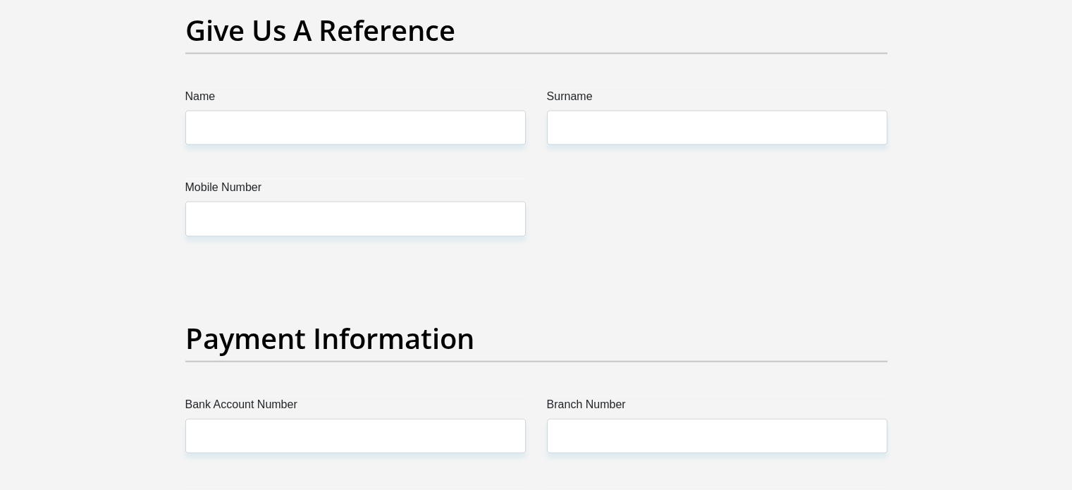
scroll to position [3036, 0]
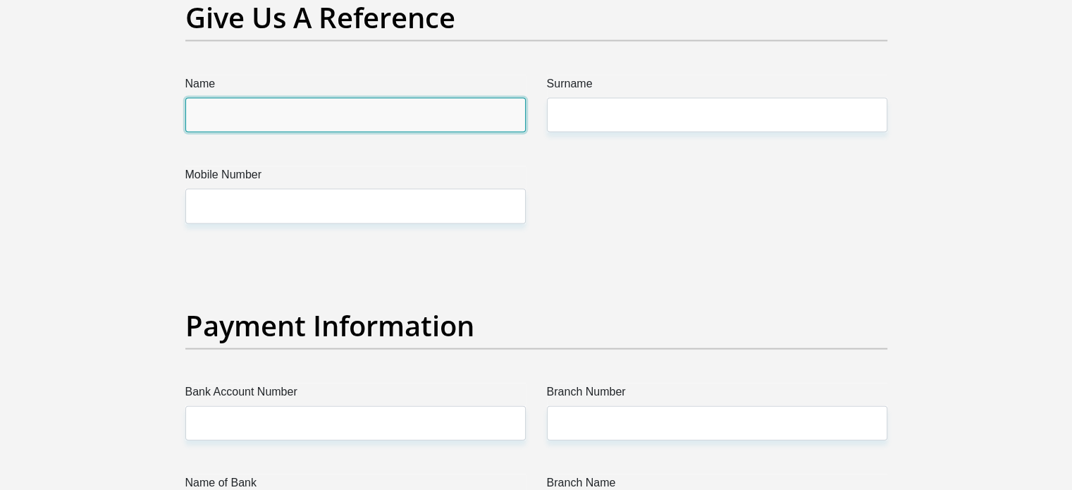
click at [226, 109] on input "Name" at bounding box center [355, 115] width 340 height 35
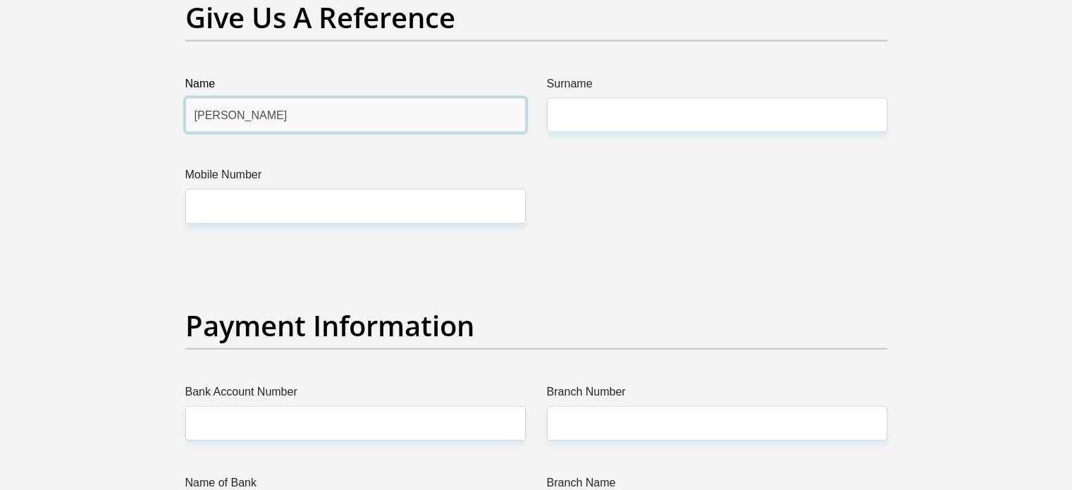
type input "[PERSON_NAME]"
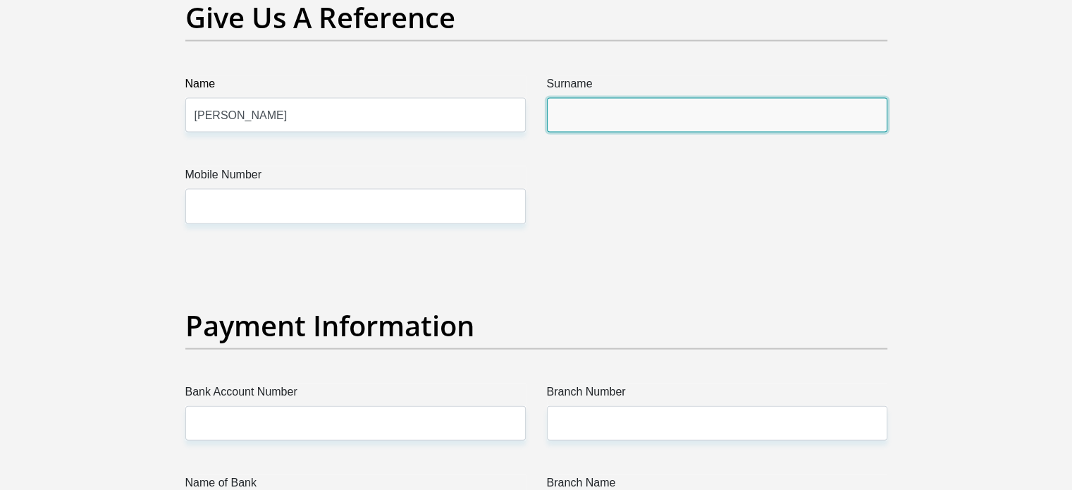
click at [550, 110] on input "Surname" at bounding box center [717, 115] width 340 height 35
type input "Styles"
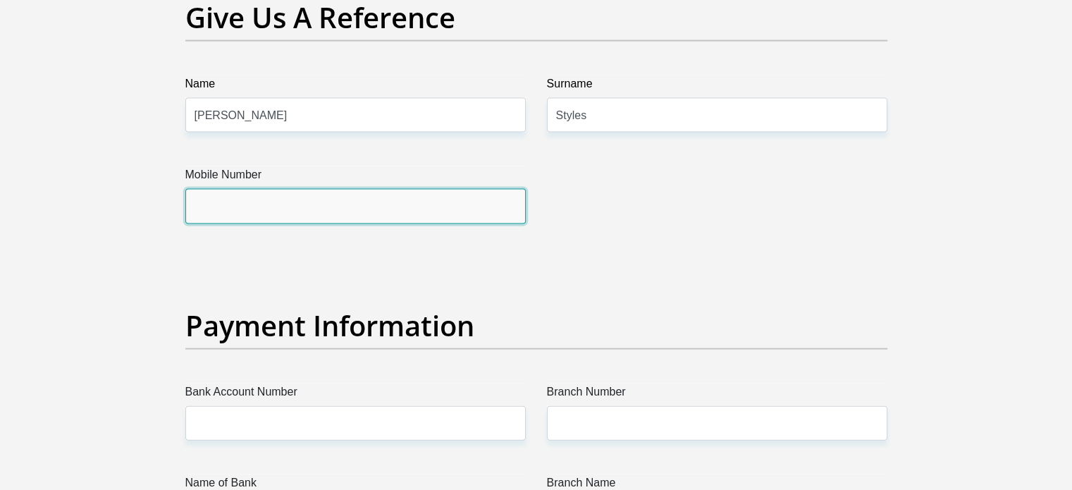
click at [252, 205] on input "Mobile Number" at bounding box center [355, 206] width 340 height 35
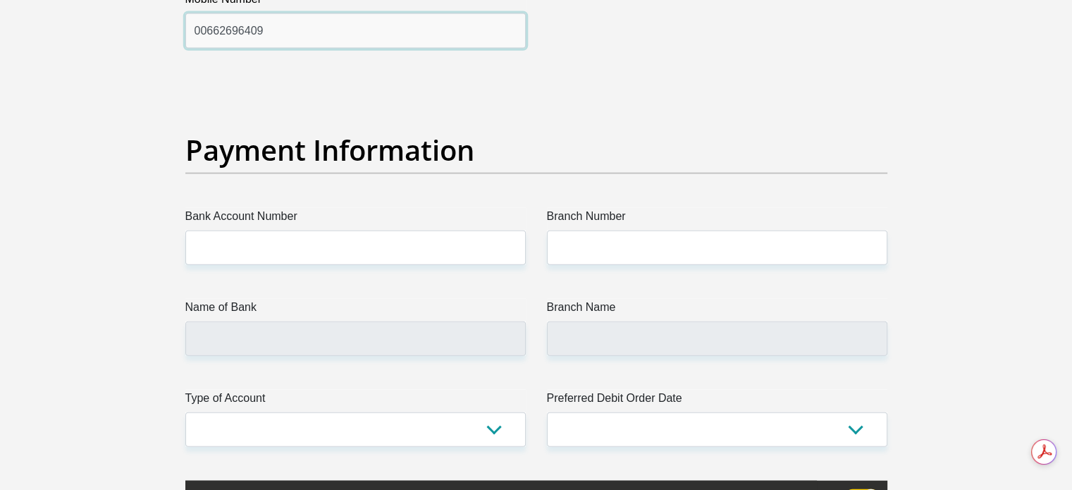
type input "00662696409"
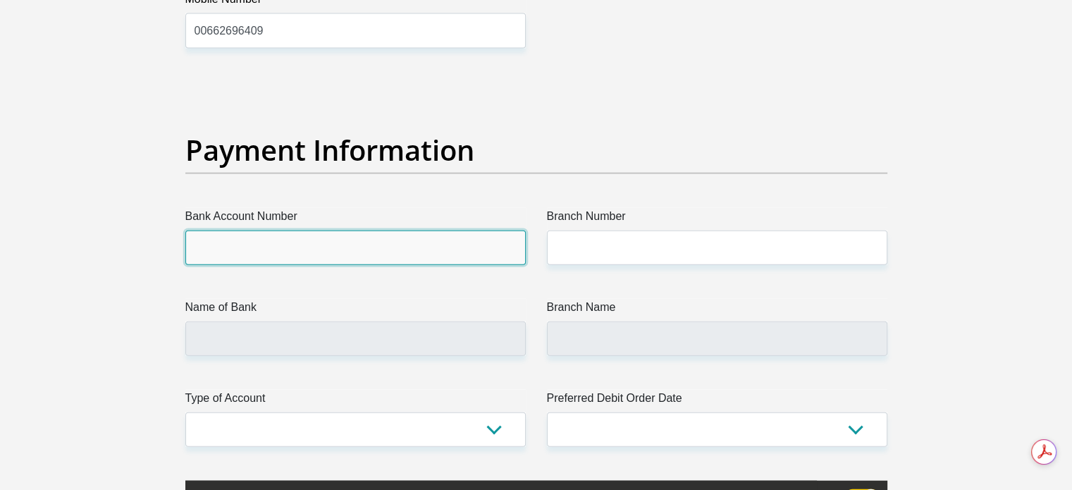
click at [216, 242] on input "Bank Account Number" at bounding box center [355, 247] width 340 height 35
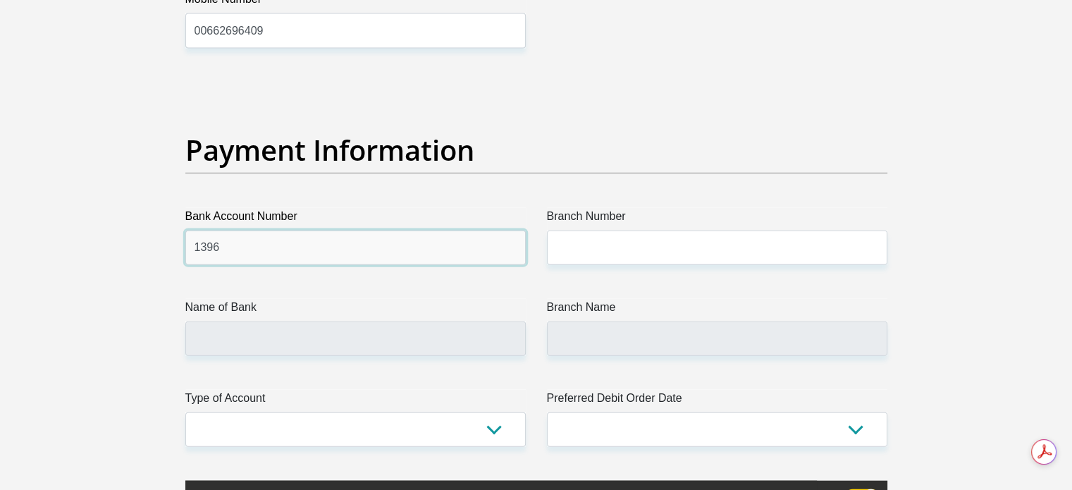
type input "1396450902"
